Goal: Task Accomplishment & Management: Use online tool/utility

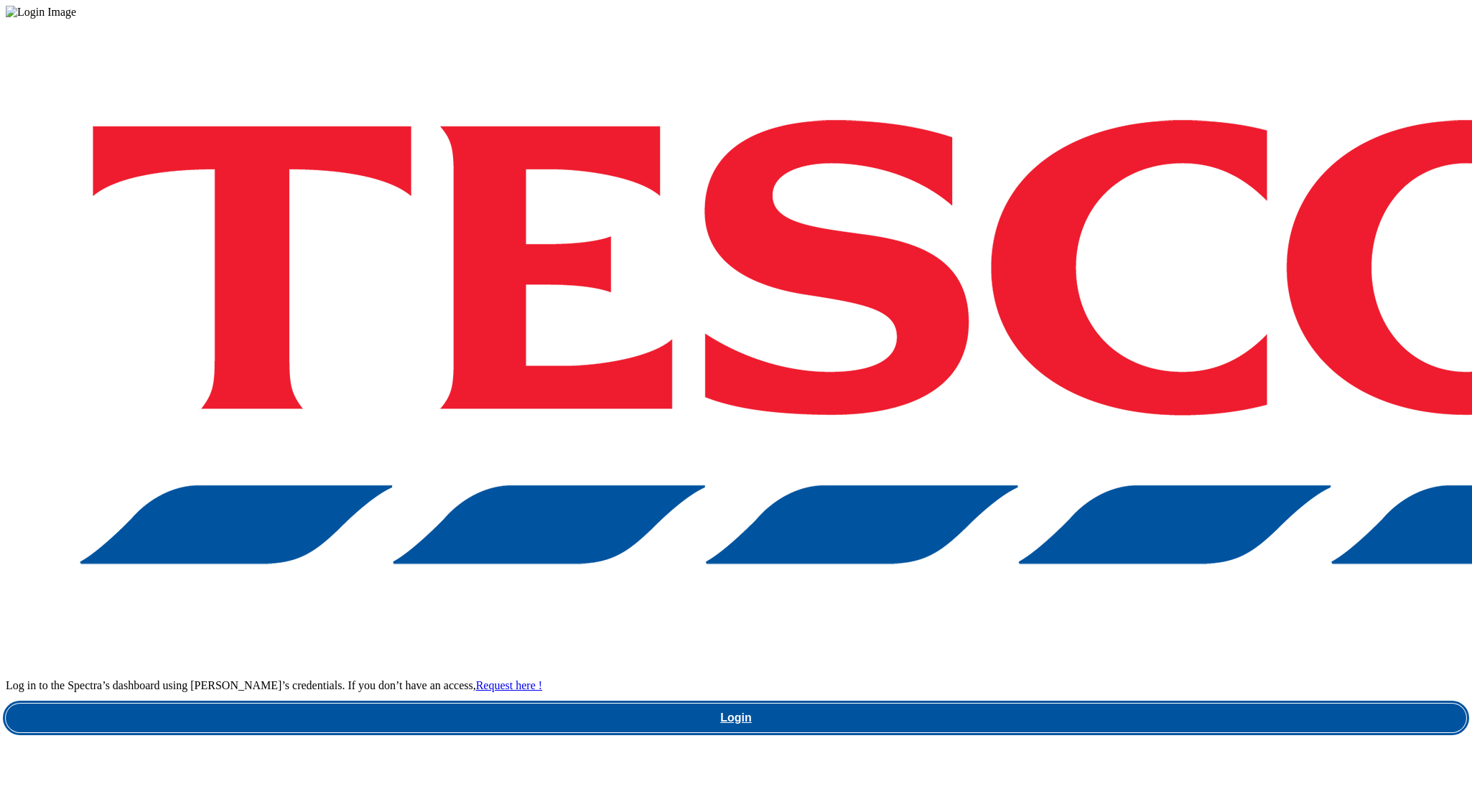
click at [1068, 704] on link "Login" at bounding box center [735, 718] width 1460 height 29
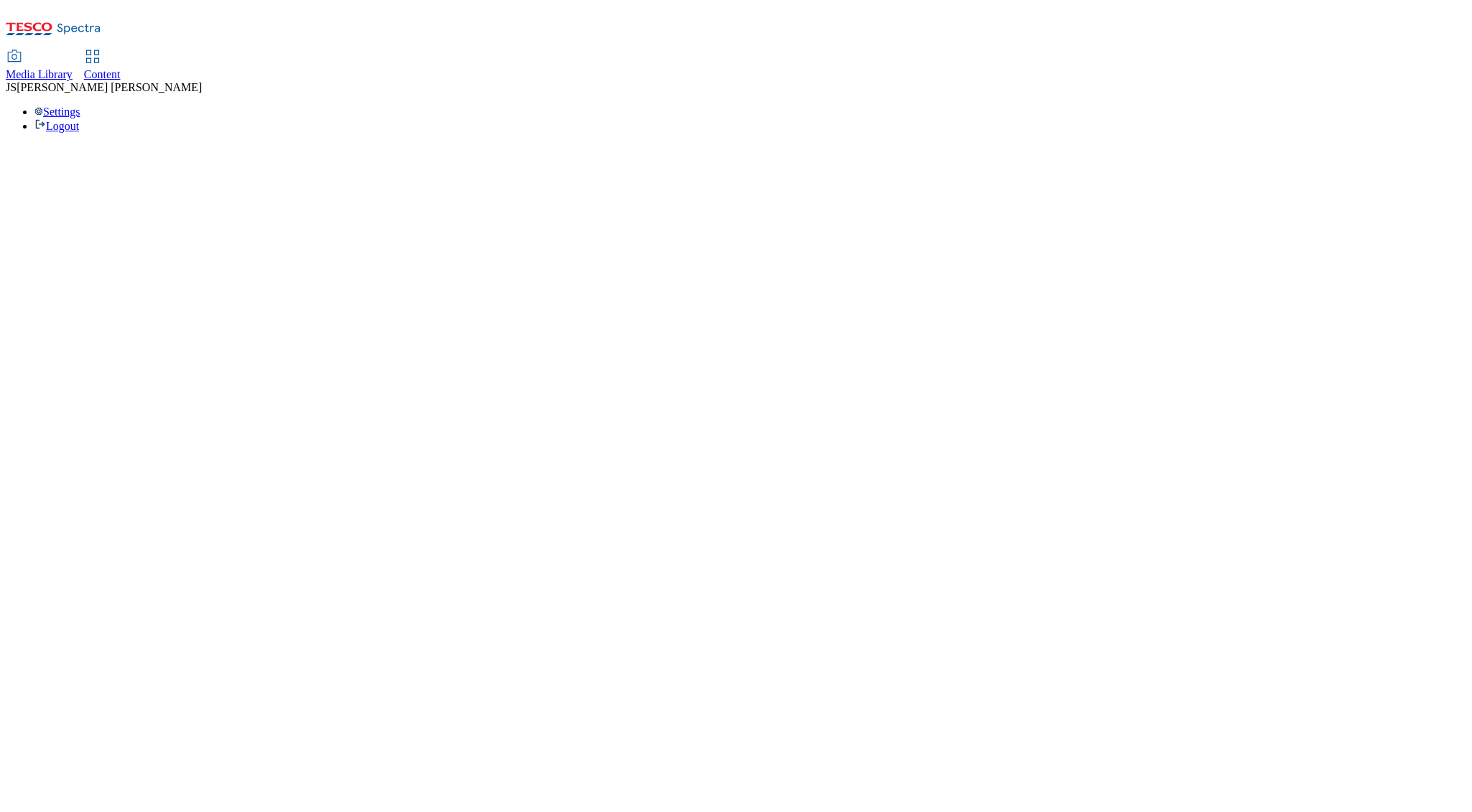
select select "ghs-uk"
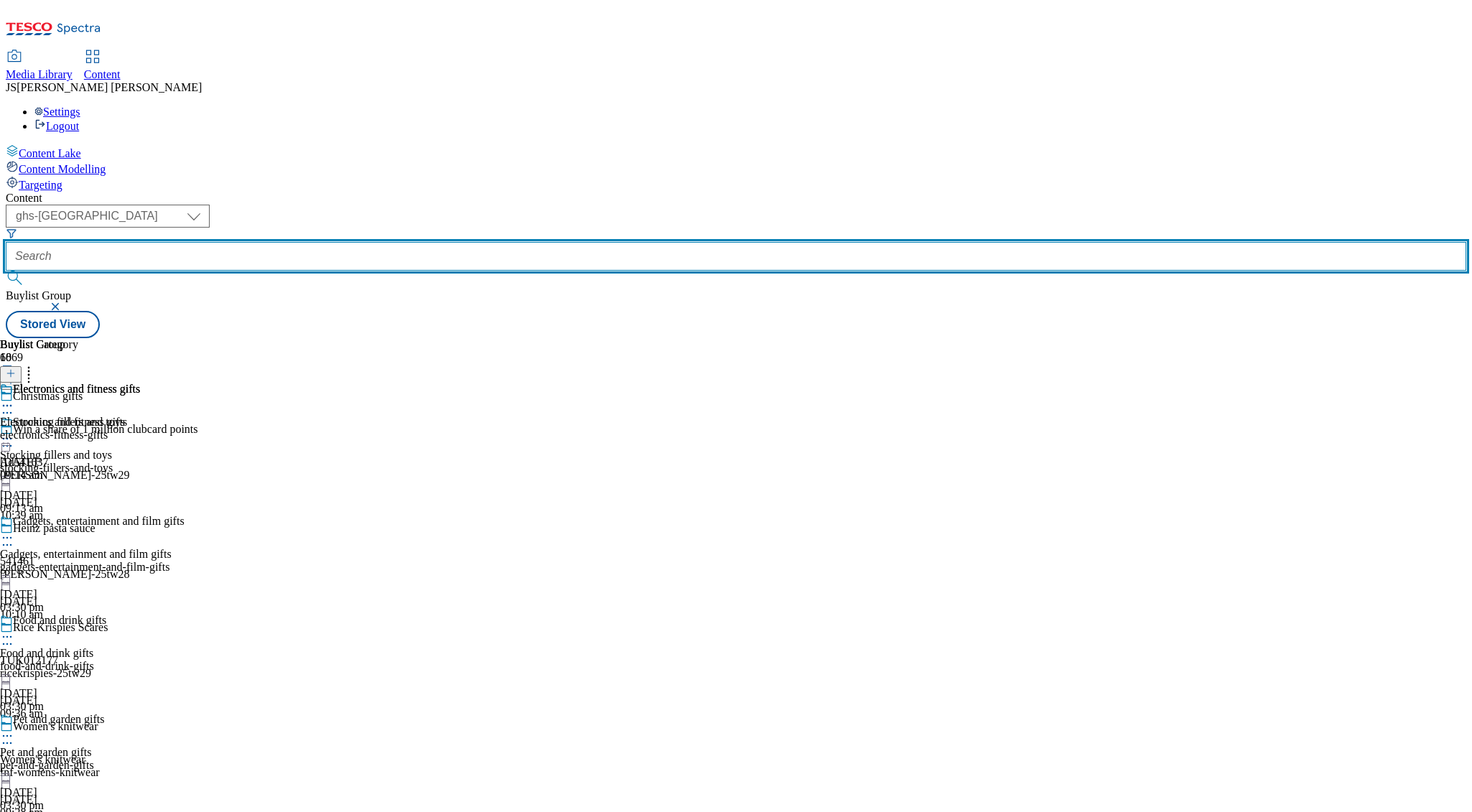
click at [358, 242] on input "text" at bounding box center [735, 256] width 1460 height 29
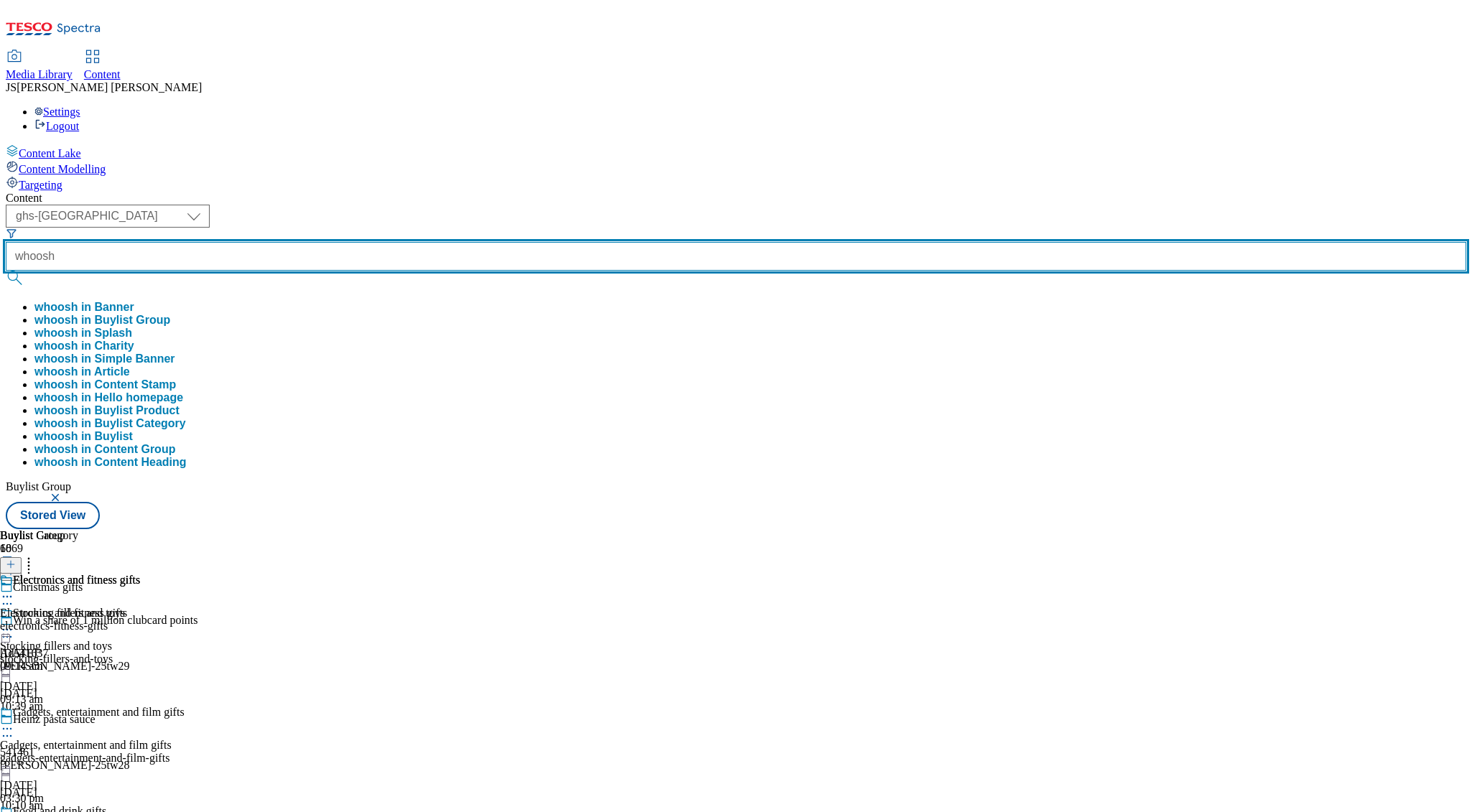
type input "whoosh"
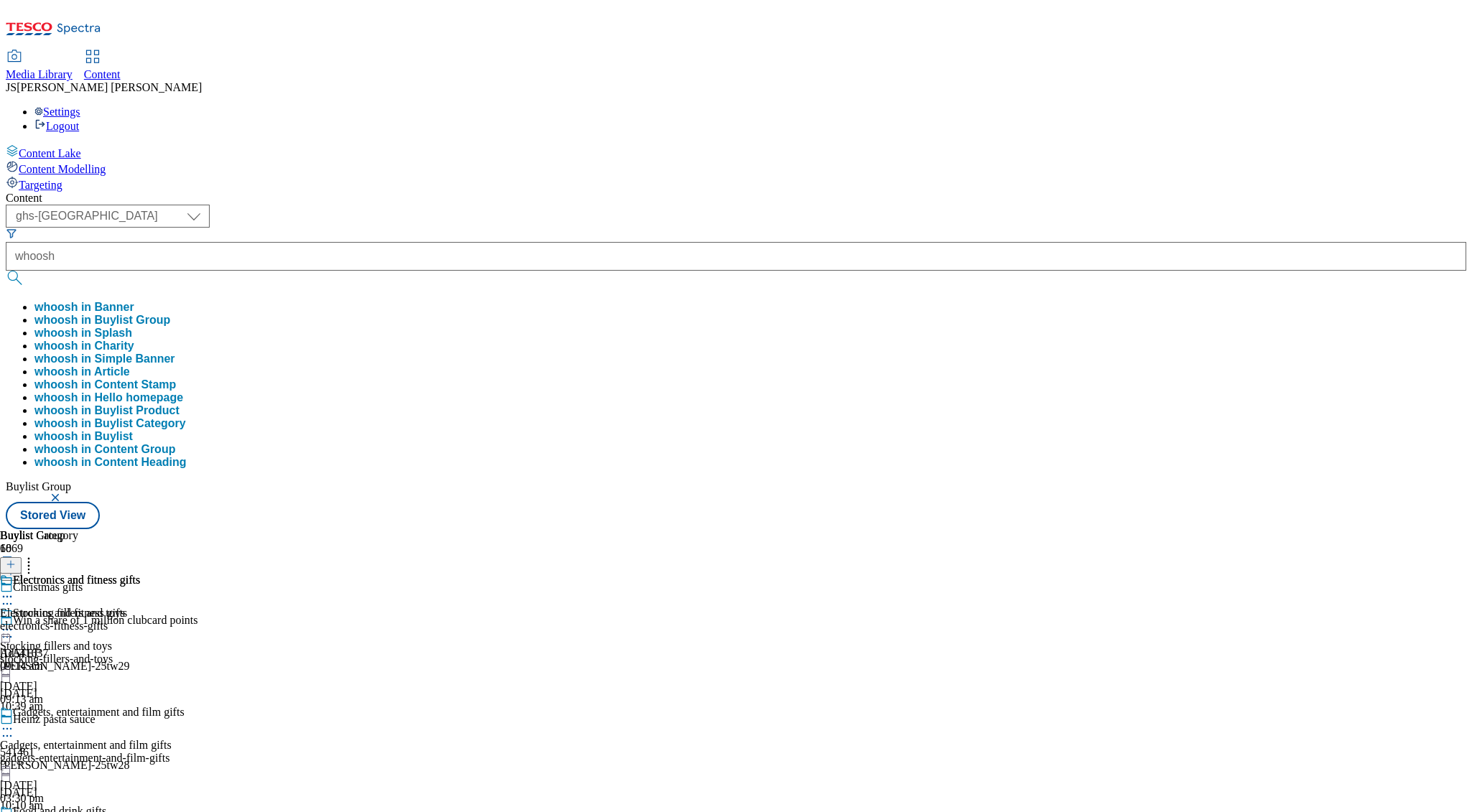
click at [170, 314] on button "whoosh in Buylist Group" at bounding box center [102, 320] width 136 height 13
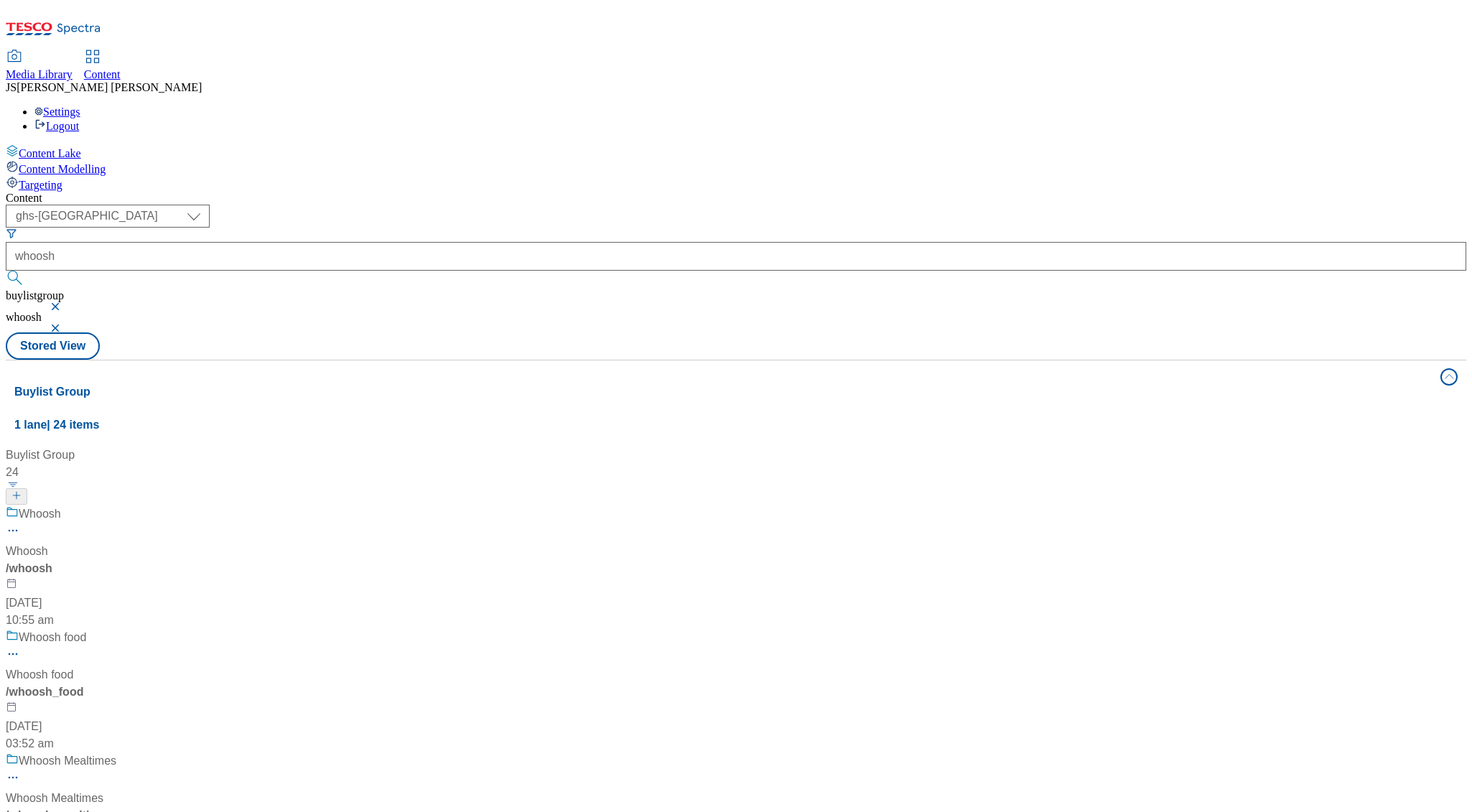
click at [185, 560] on div "/ whoosh" at bounding box center [95, 569] width 179 height 17
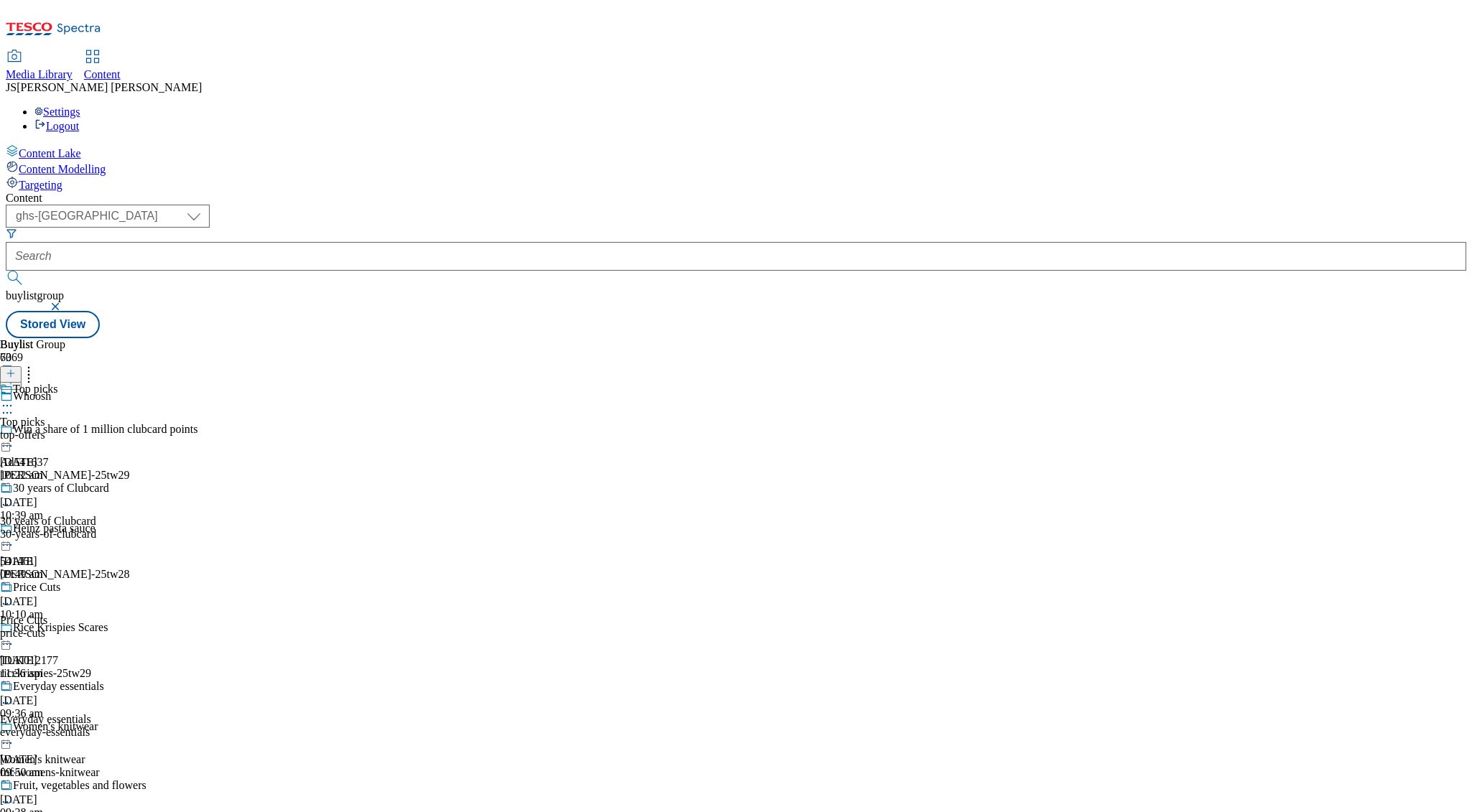
scroll to position [10405, 0]
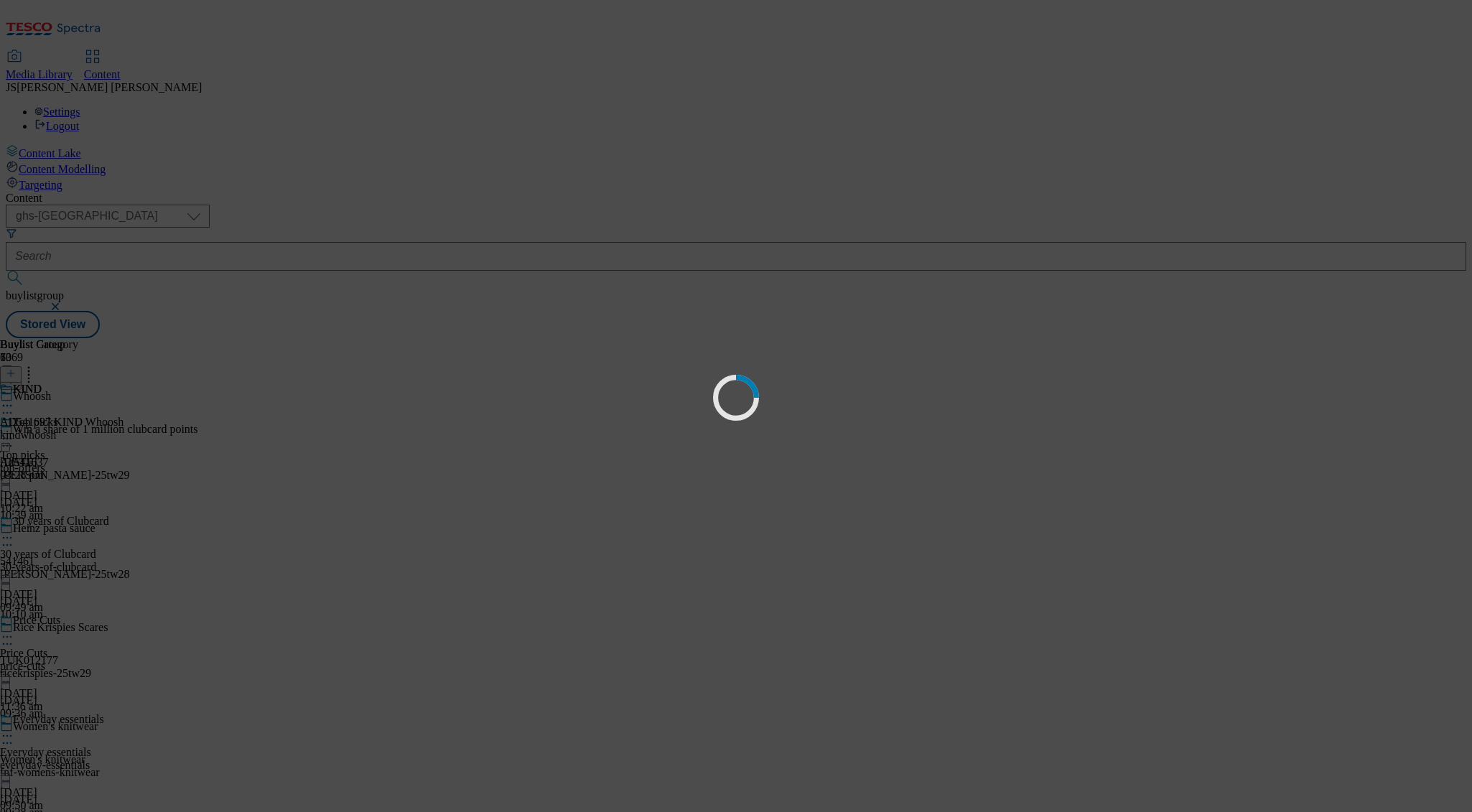
scroll to position [0, 0]
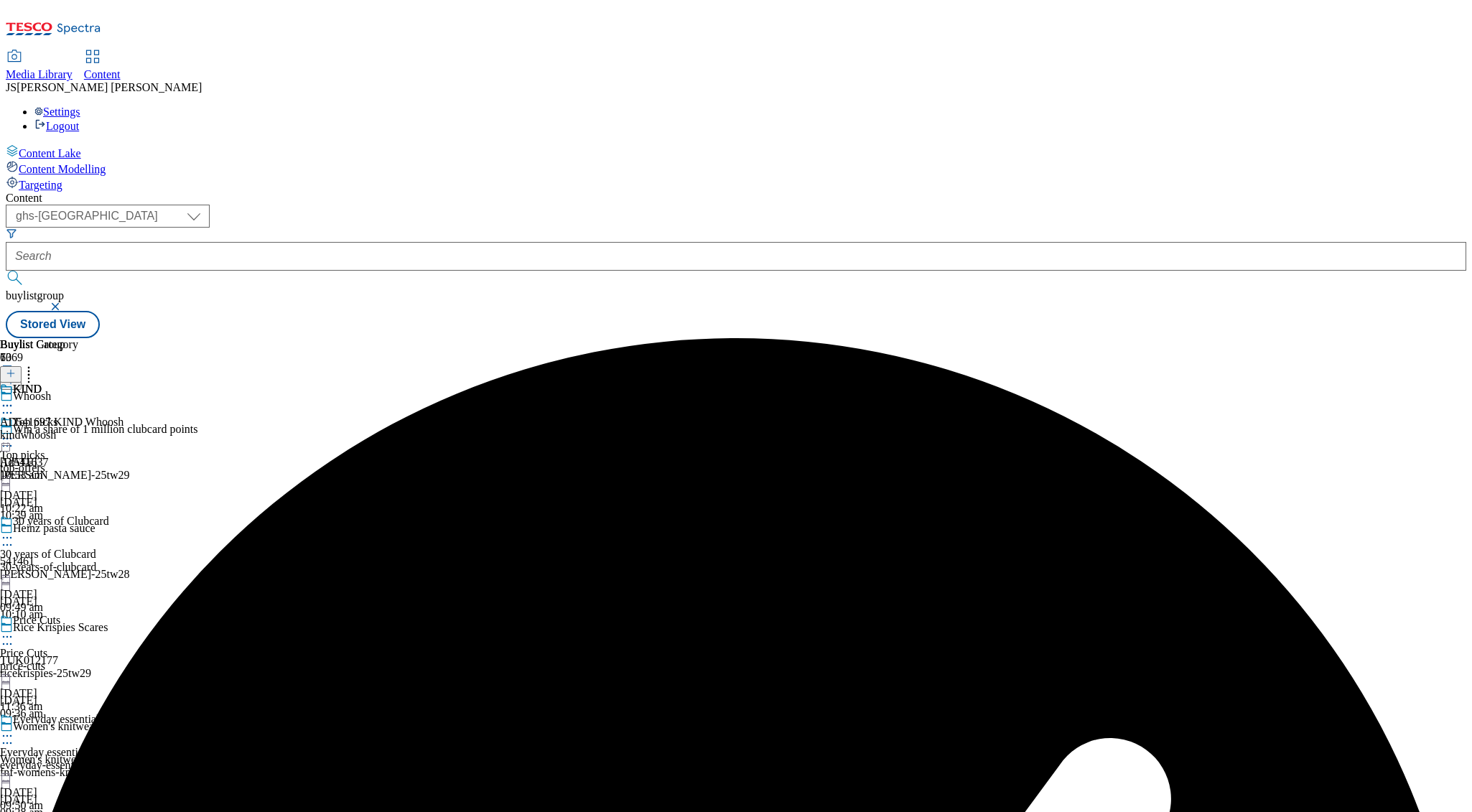
click at [14, 398] on icon at bounding box center [7, 405] width 14 height 14
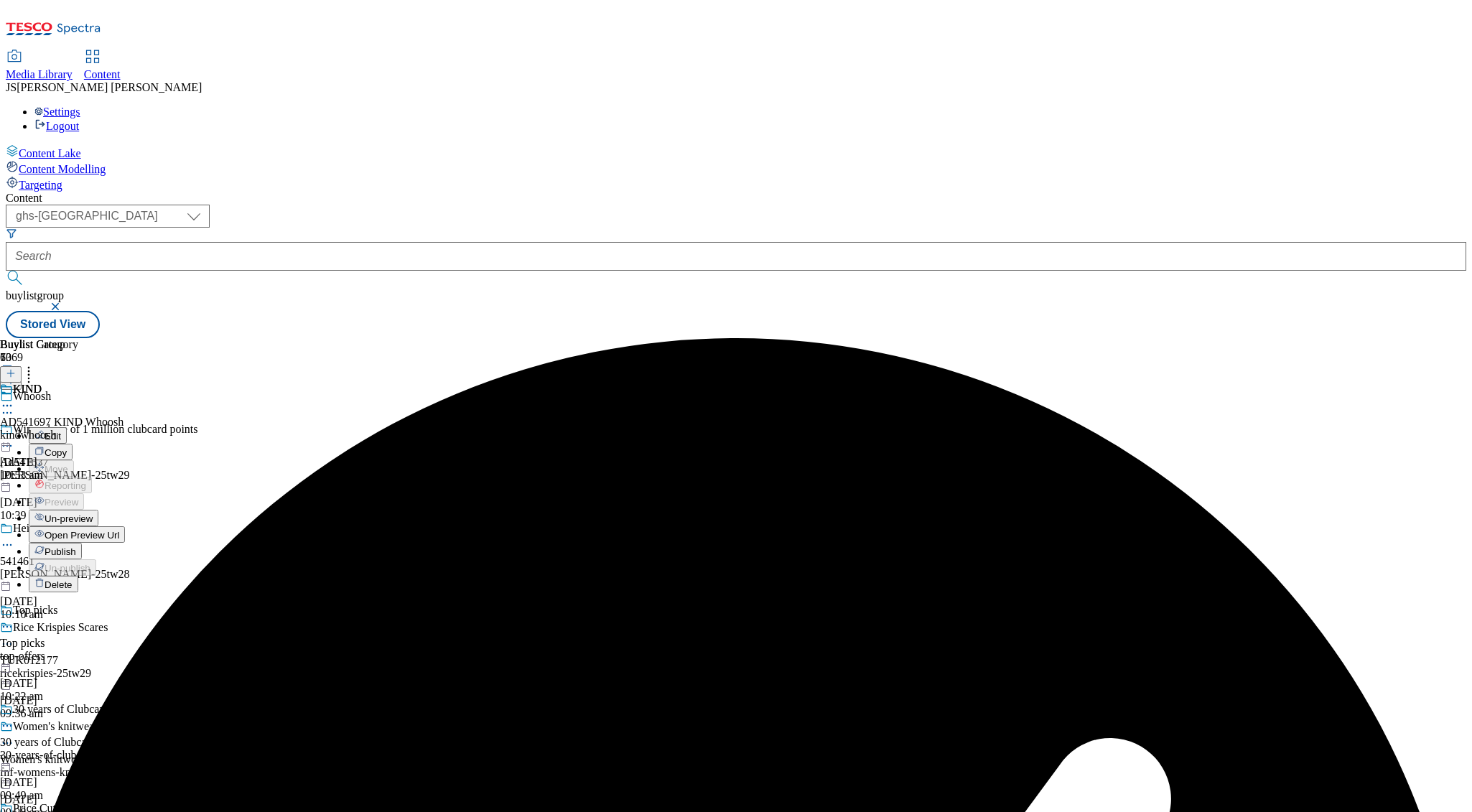
click at [92, 513] on span "Un-preview" at bounding box center [68, 519] width 48 height 11
